Goal: Navigation & Orientation: Find specific page/section

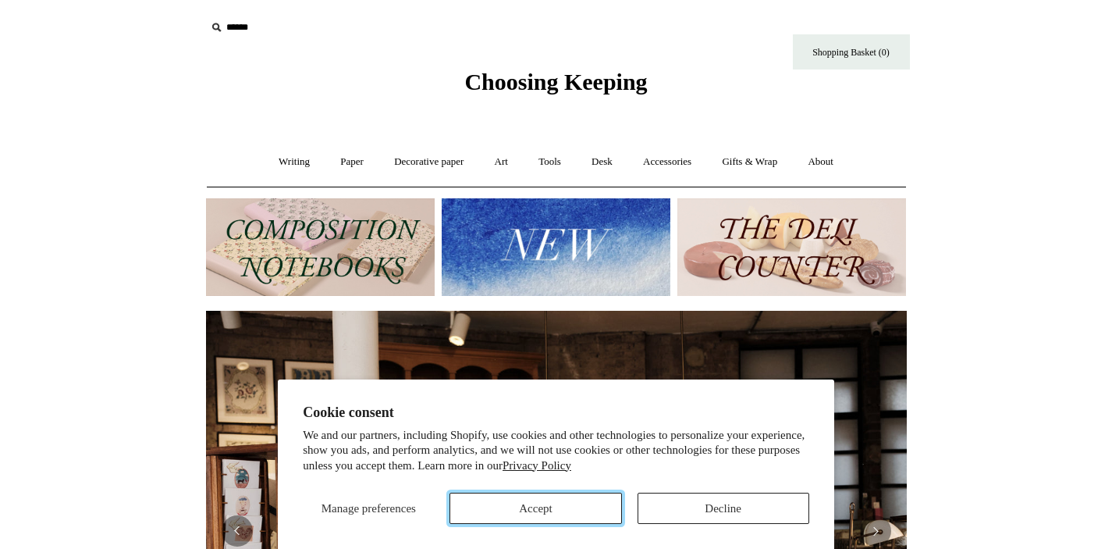
click at [531, 507] on button "Accept" at bounding box center [536, 507] width 172 height 31
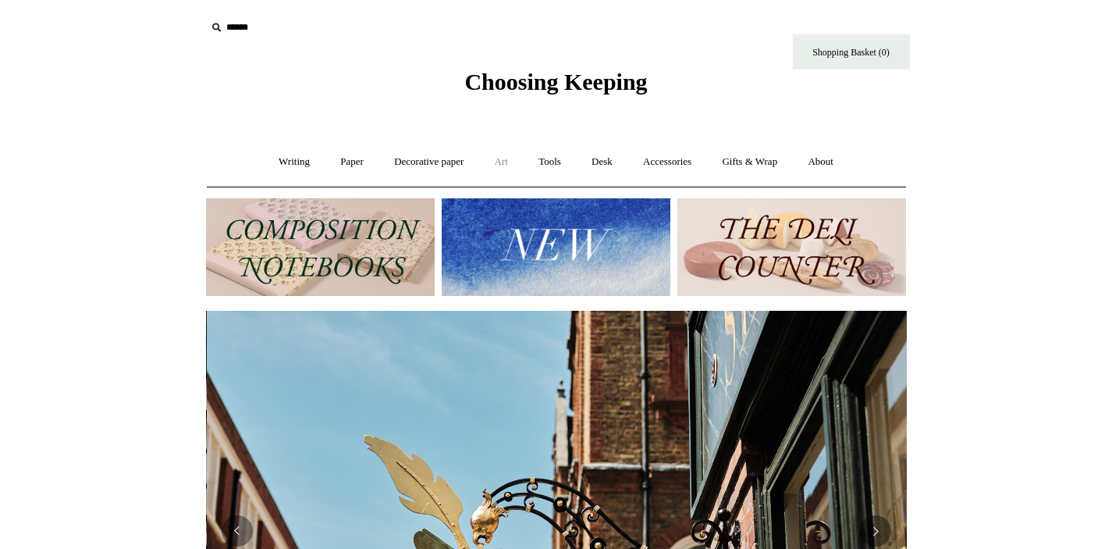
scroll to position [0, 701]
click at [498, 157] on link "Art +" at bounding box center [501, 161] width 41 height 41
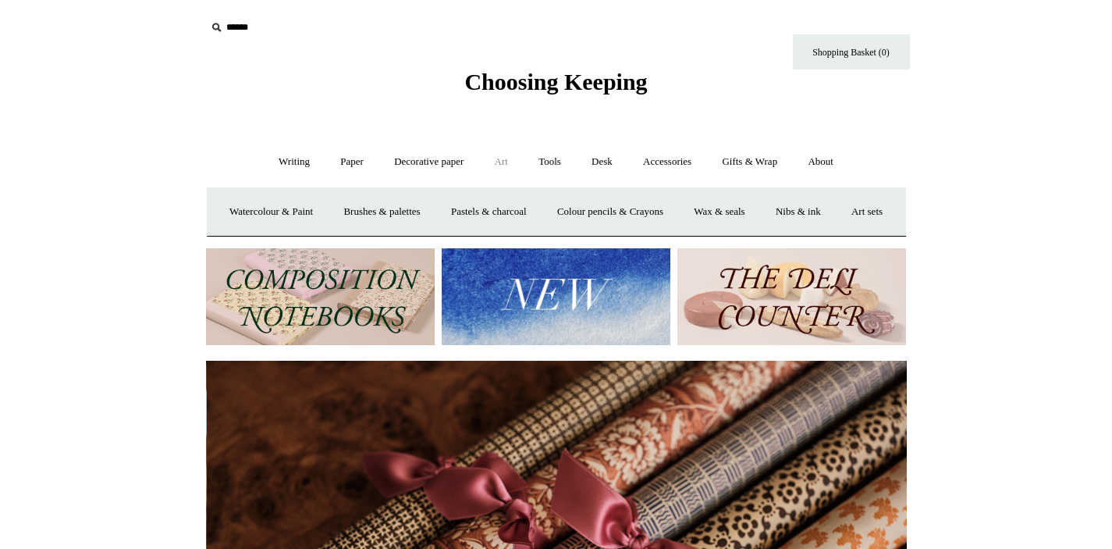
scroll to position [0, 1402]
click at [549, 163] on link "Tools +" at bounding box center [549, 161] width 51 height 41
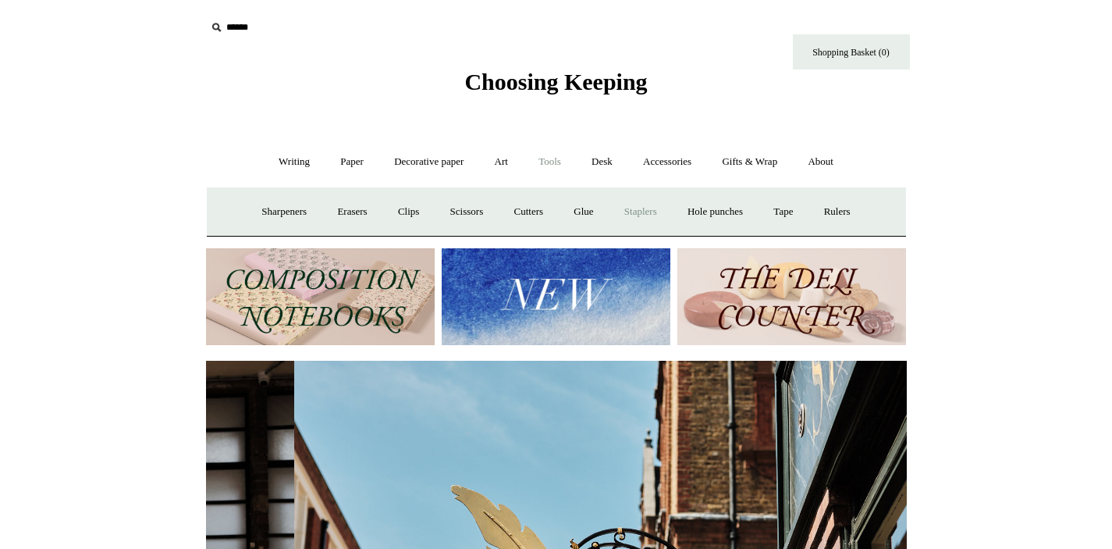
scroll to position [0, 701]
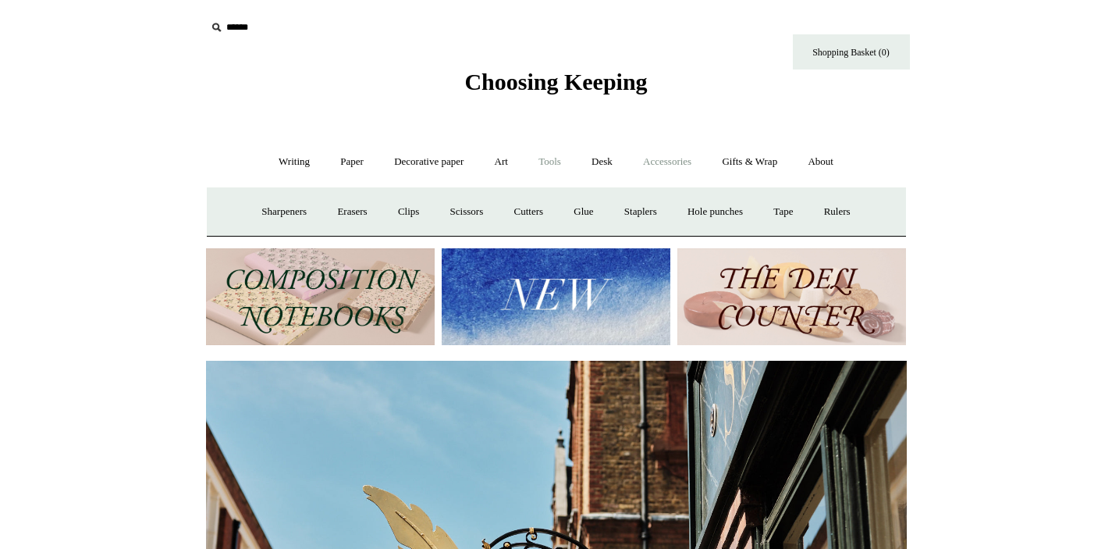
click at [663, 158] on link "Accessories +" at bounding box center [667, 161] width 76 height 41
click at [266, 211] on link "Personal Accessories +" at bounding box center [290, 211] width 113 height 41
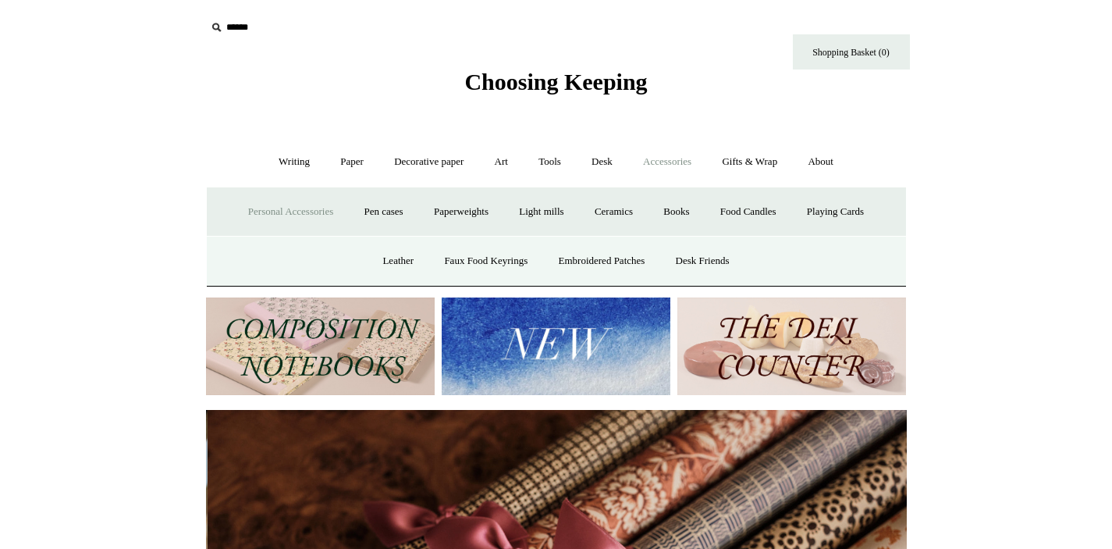
scroll to position [0, 1402]
click at [388, 265] on link "Leather" at bounding box center [397, 260] width 59 height 41
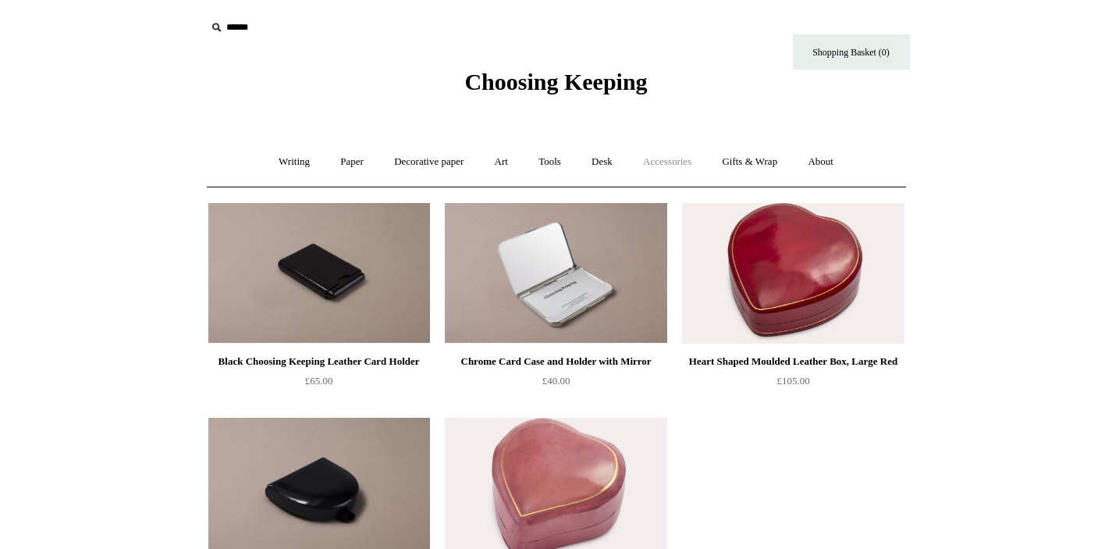
click at [681, 160] on link "Accessories +" at bounding box center [667, 161] width 76 height 41
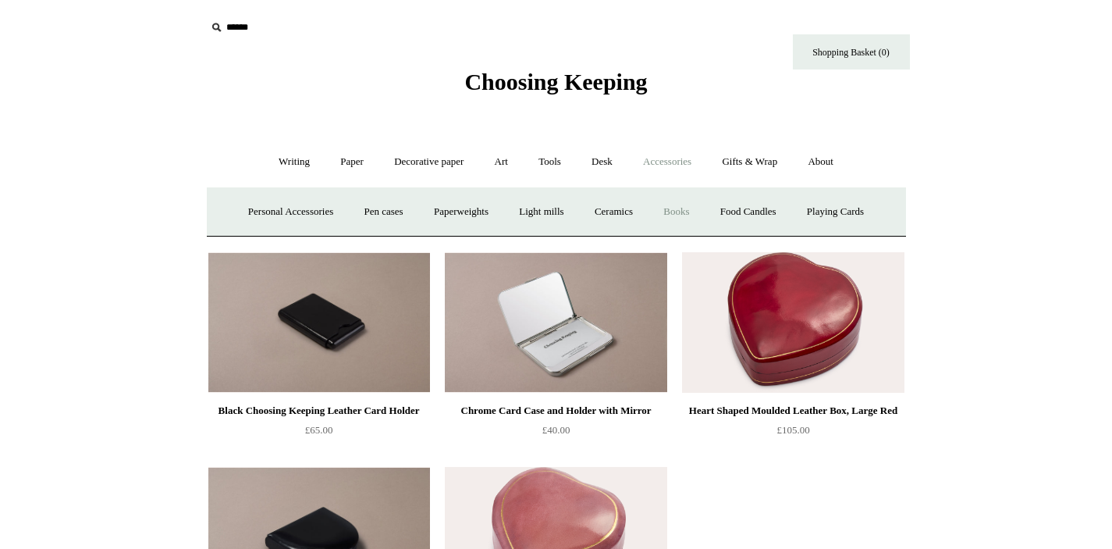
click at [688, 213] on link "Books" at bounding box center [676, 211] width 54 height 41
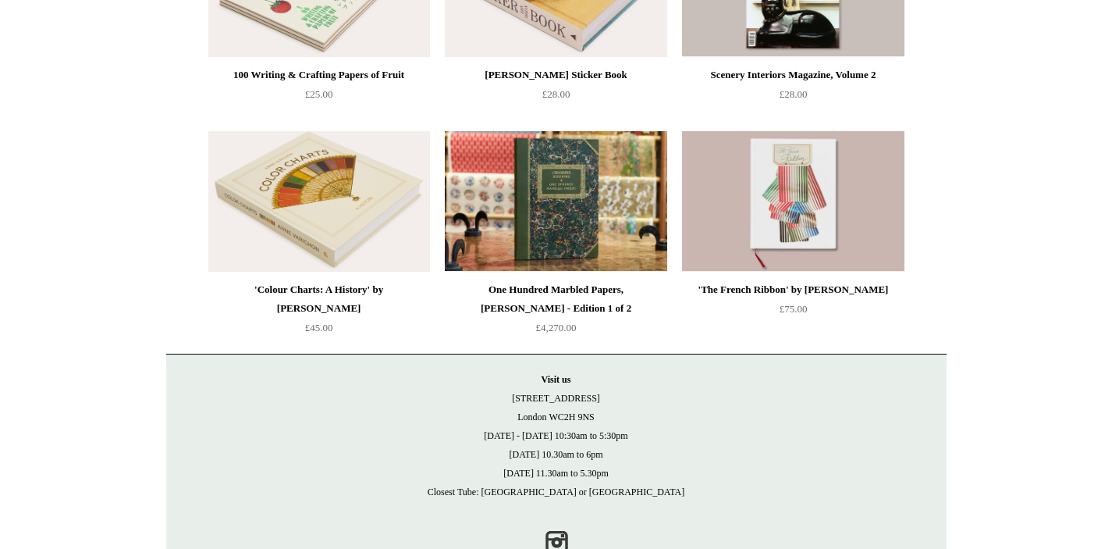
scroll to position [336, 0]
